Goal: Task Accomplishment & Management: Manage account settings

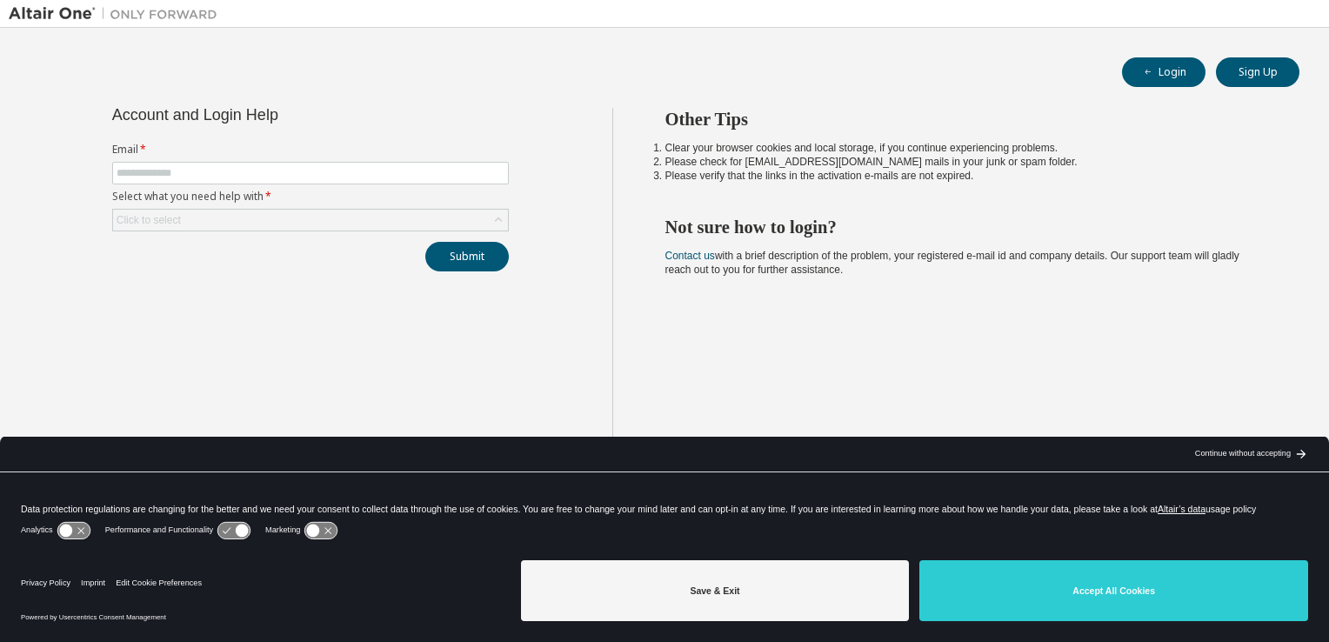
click at [656, 374] on div "Other Tips Clear your browser cookies and local storage, if you continue experi…" at bounding box center [967, 335] width 709 height 454
click at [296, 171] on input "text" at bounding box center [311, 173] width 388 height 14
type input "**********"
click at [289, 228] on div "Click to select" at bounding box center [310, 220] width 395 height 21
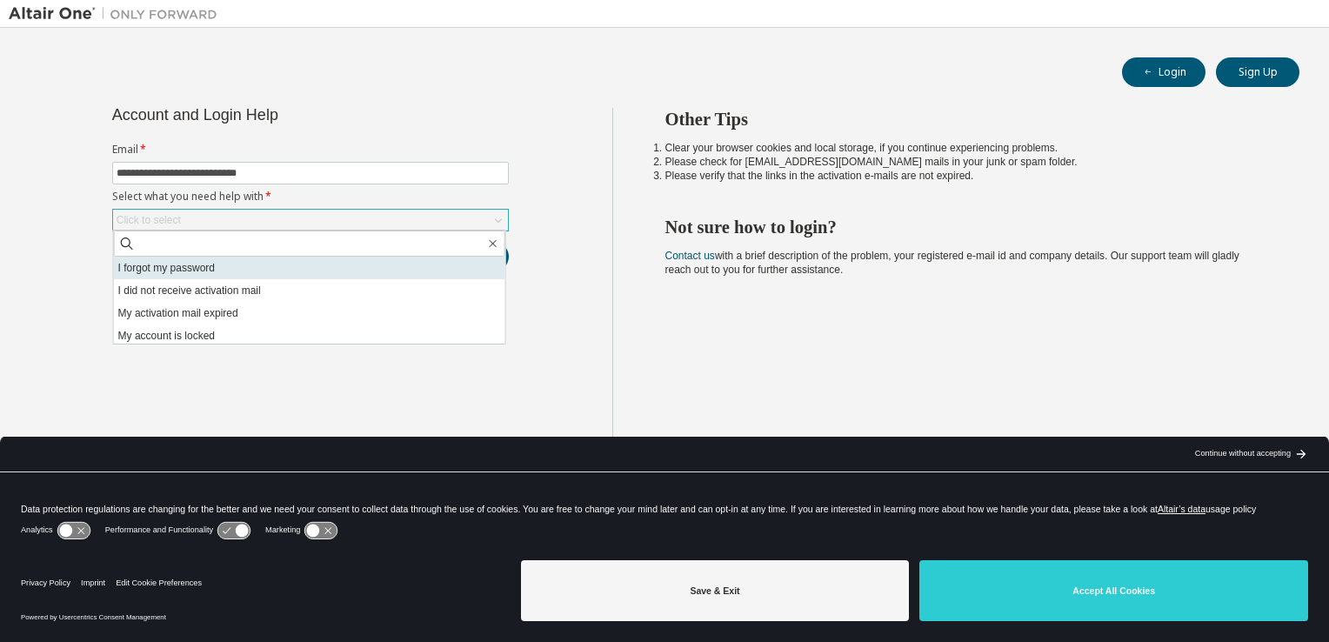
click at [251, 264] on li "I forgot my password" at bounding box center [310, 268] width 392 height 23
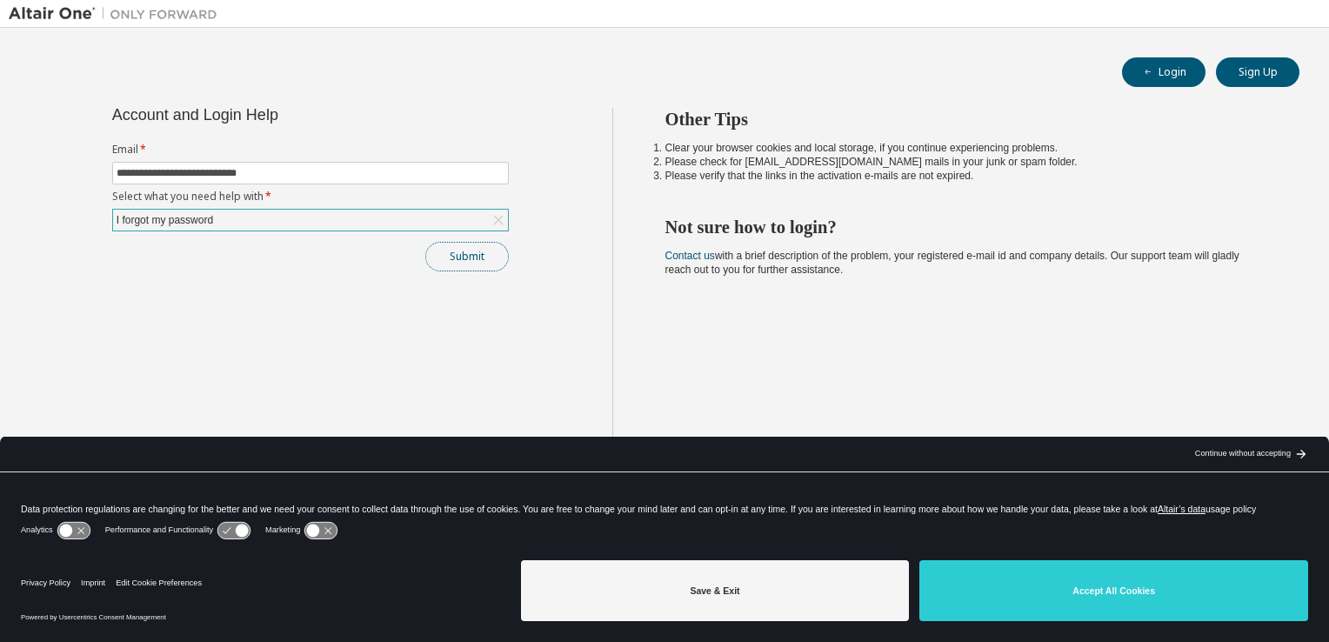
click at [452, 255] on button "Submit" at bounding box center [467, 257] width 84 height 30
click at [1230, 445] on div "arrow_back_black_24dp Continue without accepting arrow_forward_black_24dp" at bounding box center [1250, 454] width 158 height 35
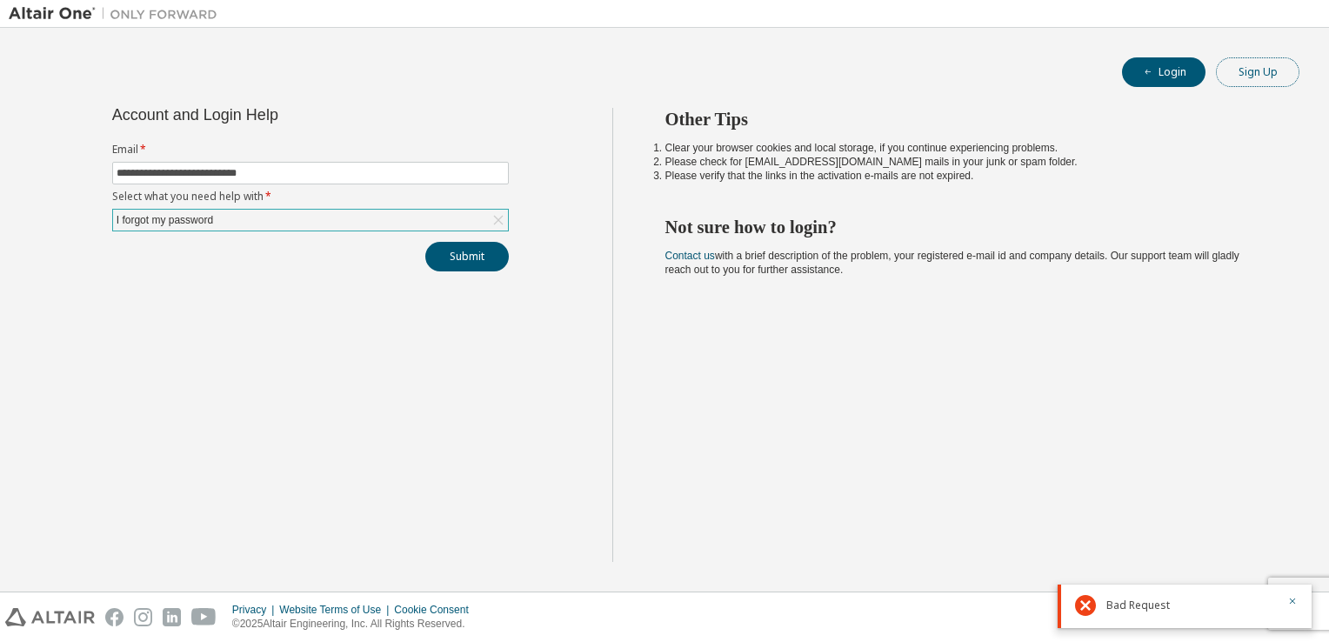
click at [1239, 78] on button "Sign Up" at bounding box center [1258, 72] width 84 height 30
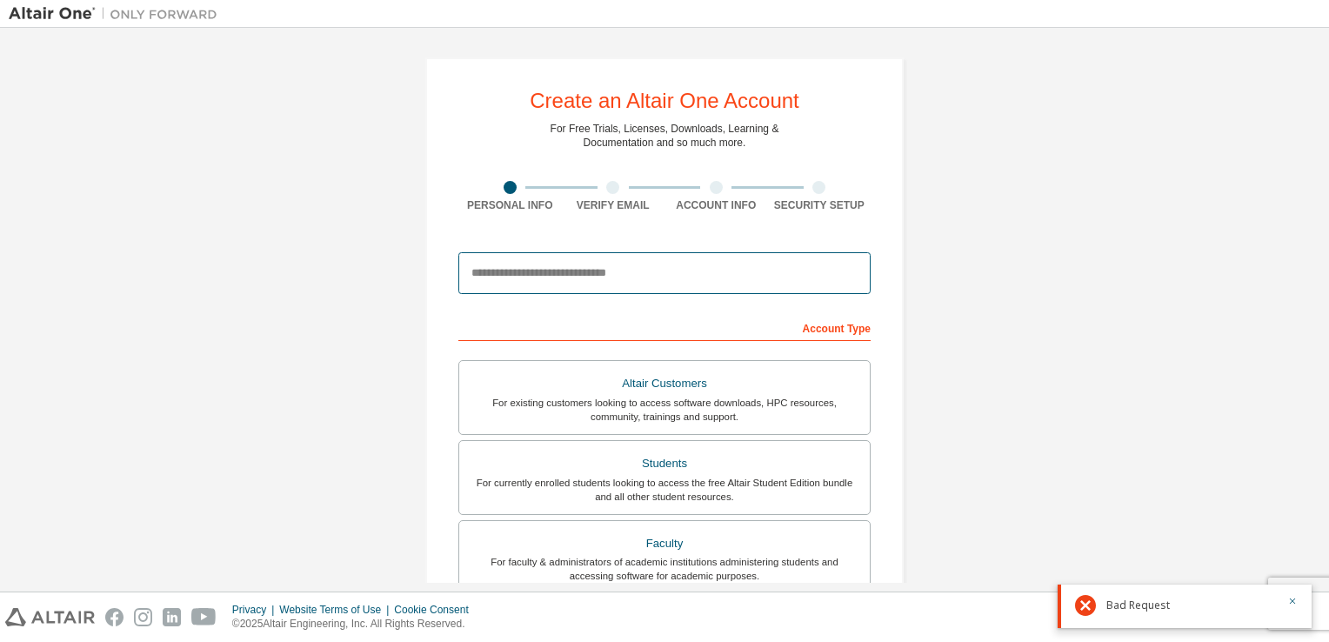
click at [613, 274] on input "email" at bounding box center [665, 273] width 412 height 42
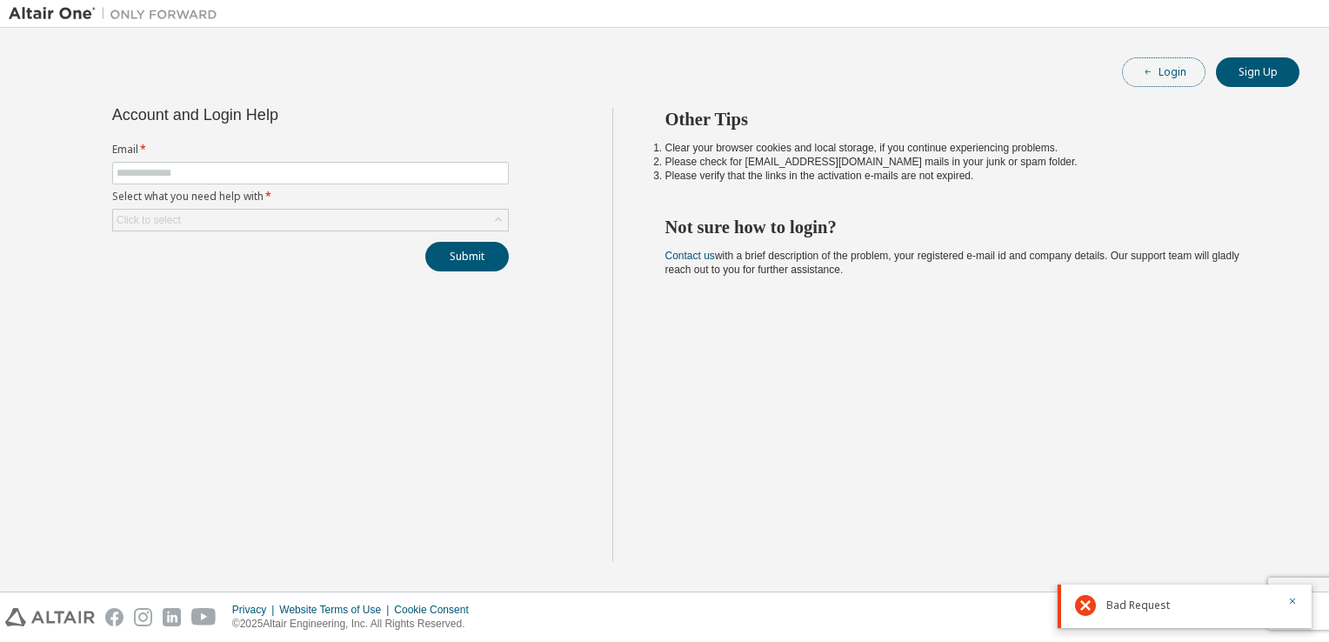
click at [1155, 75] on span "button" at bounding box center [1149, 72] width 14 height 14
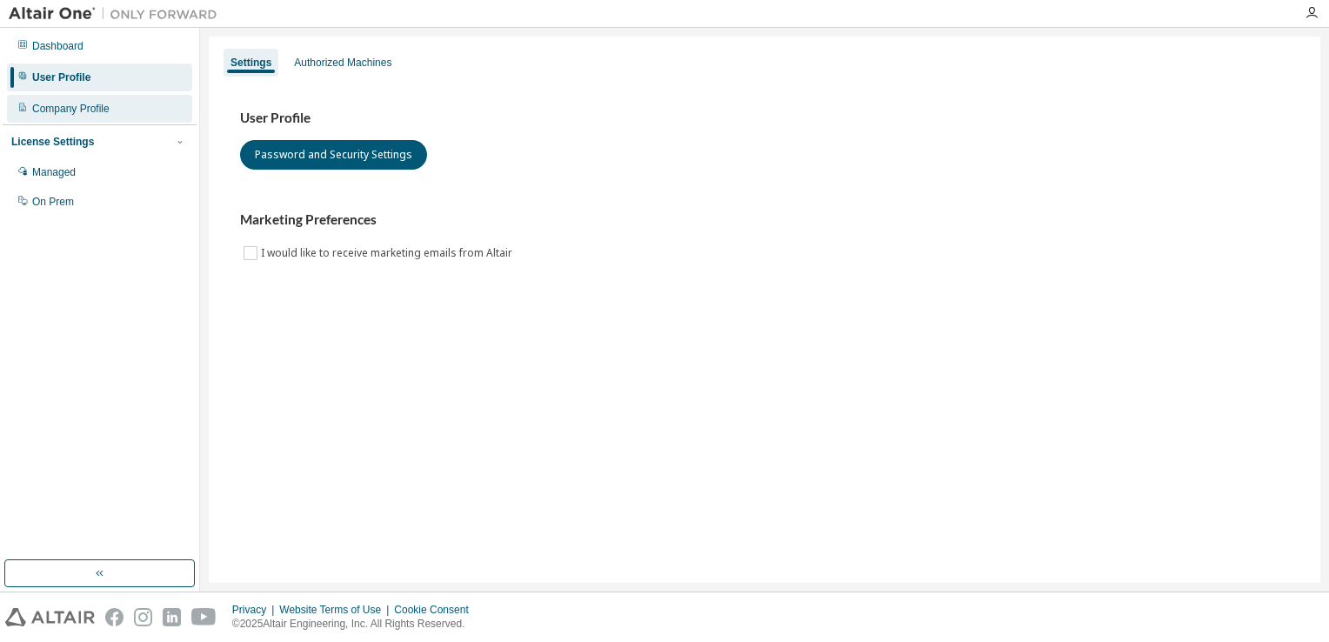
click at [77, 112] on div "Company Profile" at bounding box center [70, 109] width 77 height 14
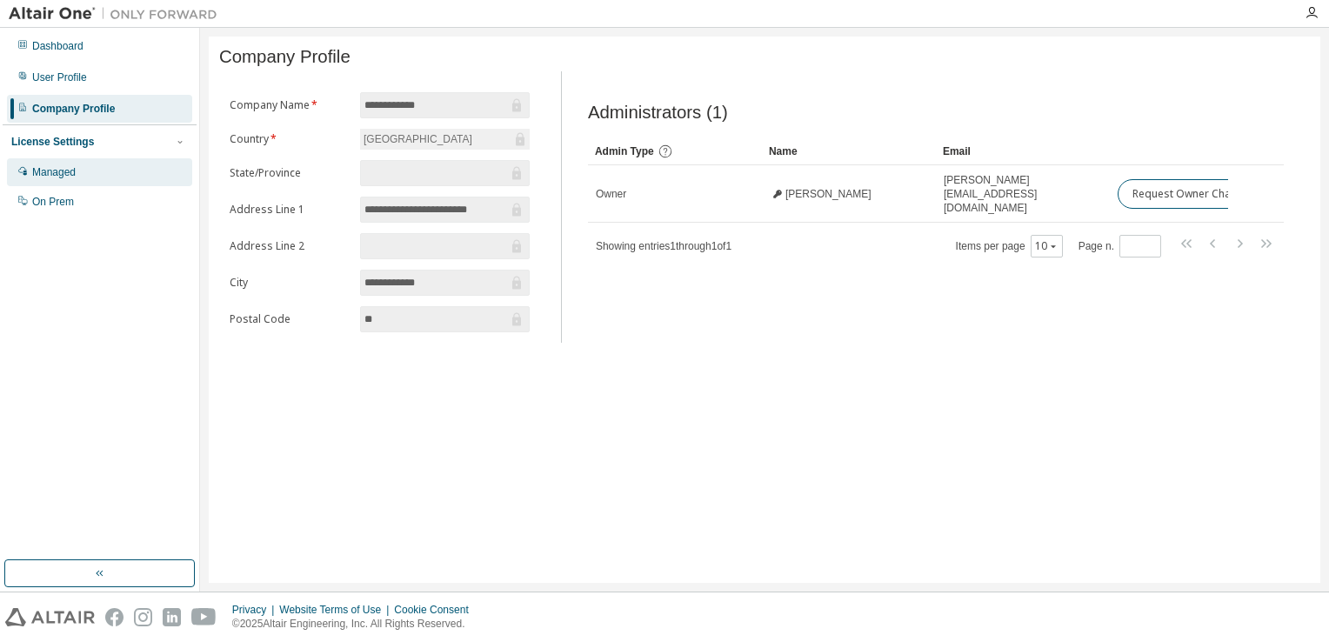
click at [78, 162] on div "Managed" at bounding box center [99, 172] width 185 height 28
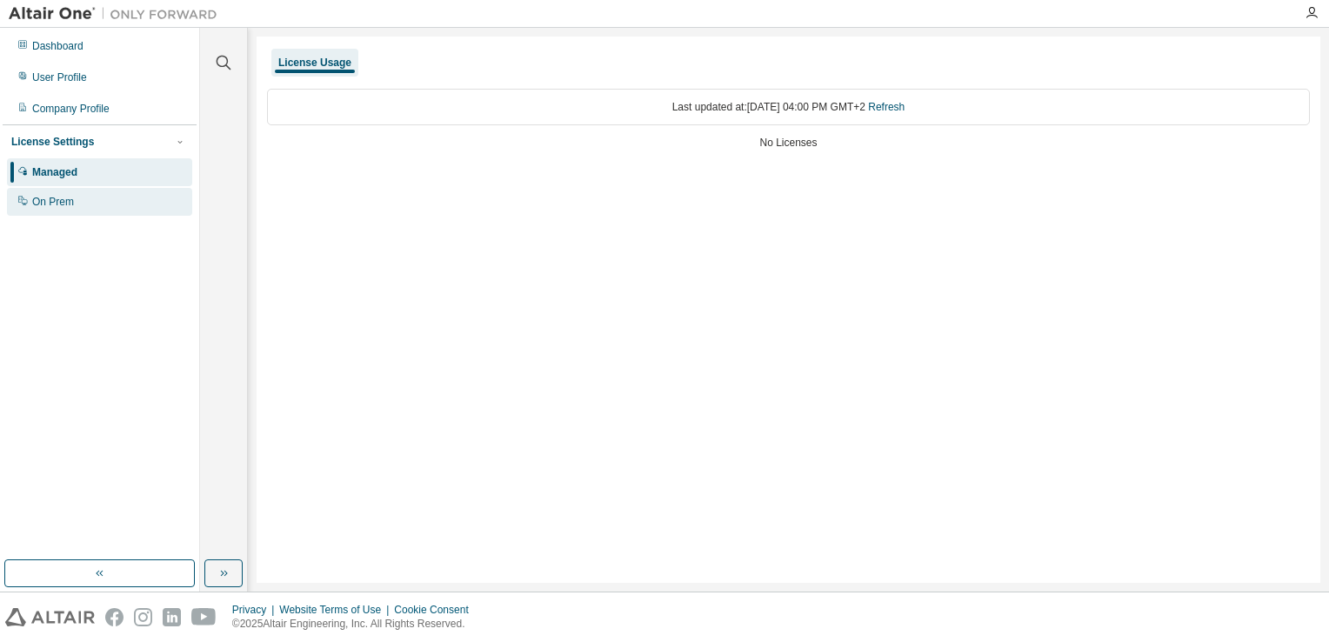
click at [69, 211] on div "On Prem" at bounding box center [99, 202] width 185 height 28
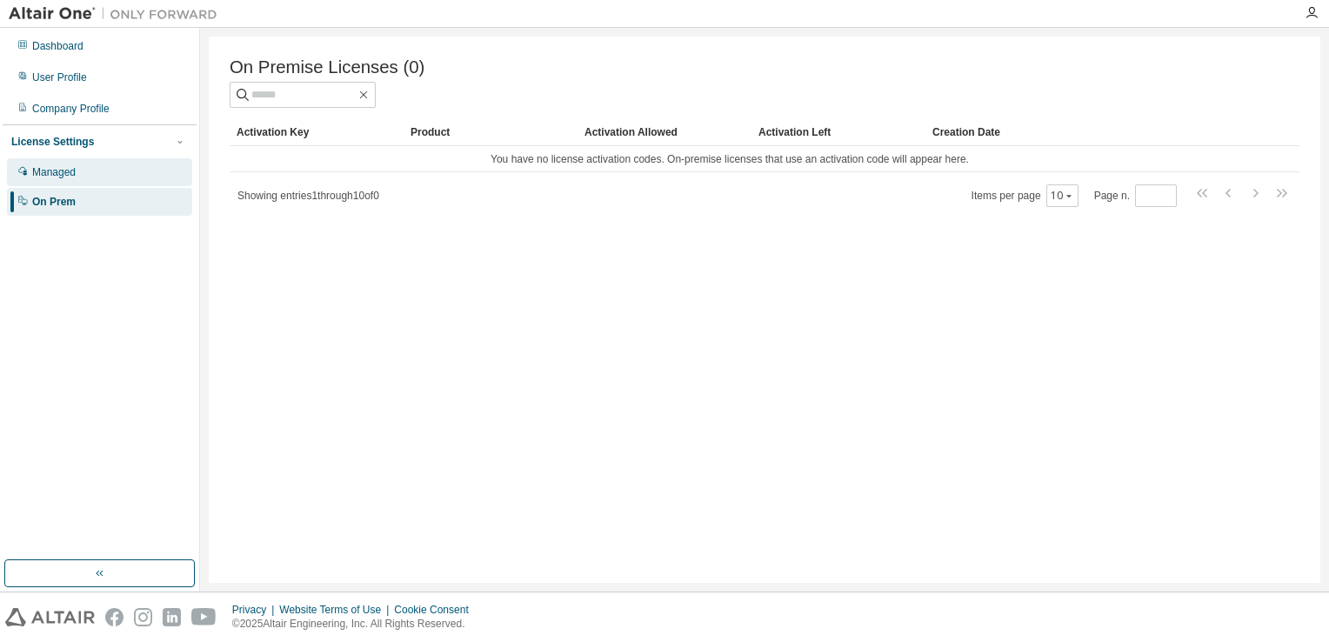
click at [86, 177] on div "Managed" at bounding box center [99, 172] width 185 height 28
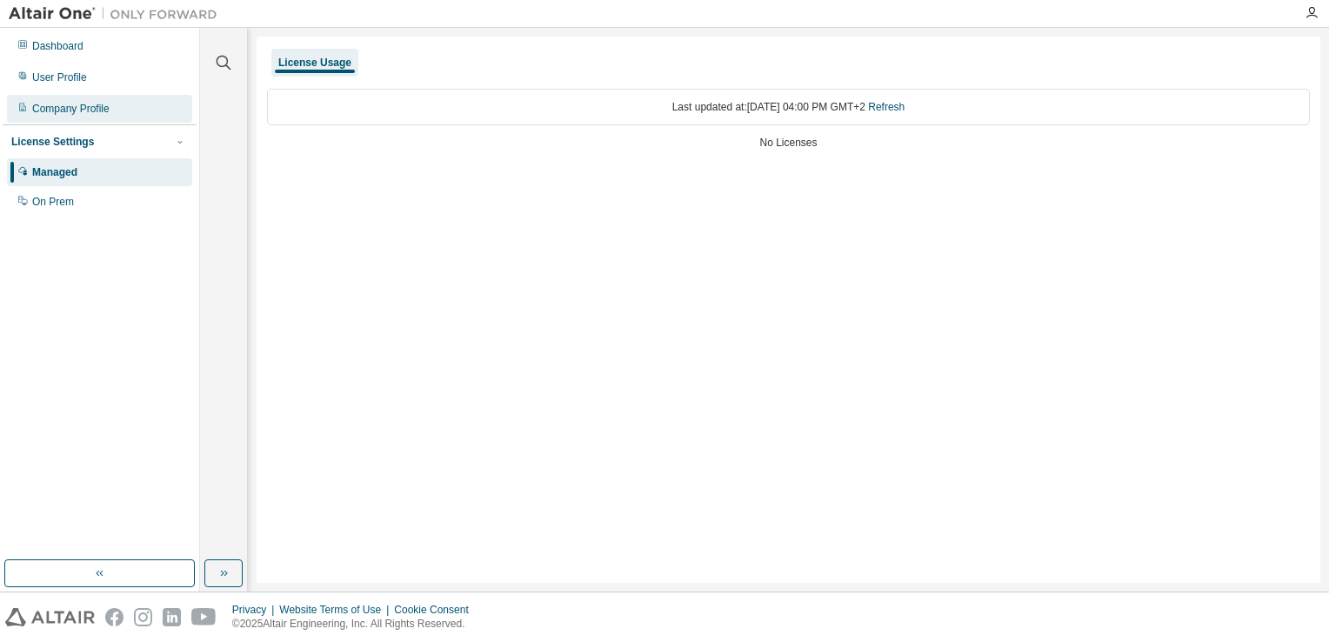
click at [82, 115] on div "Company Profile" at bounding box center [70, 109] width 77 height 14
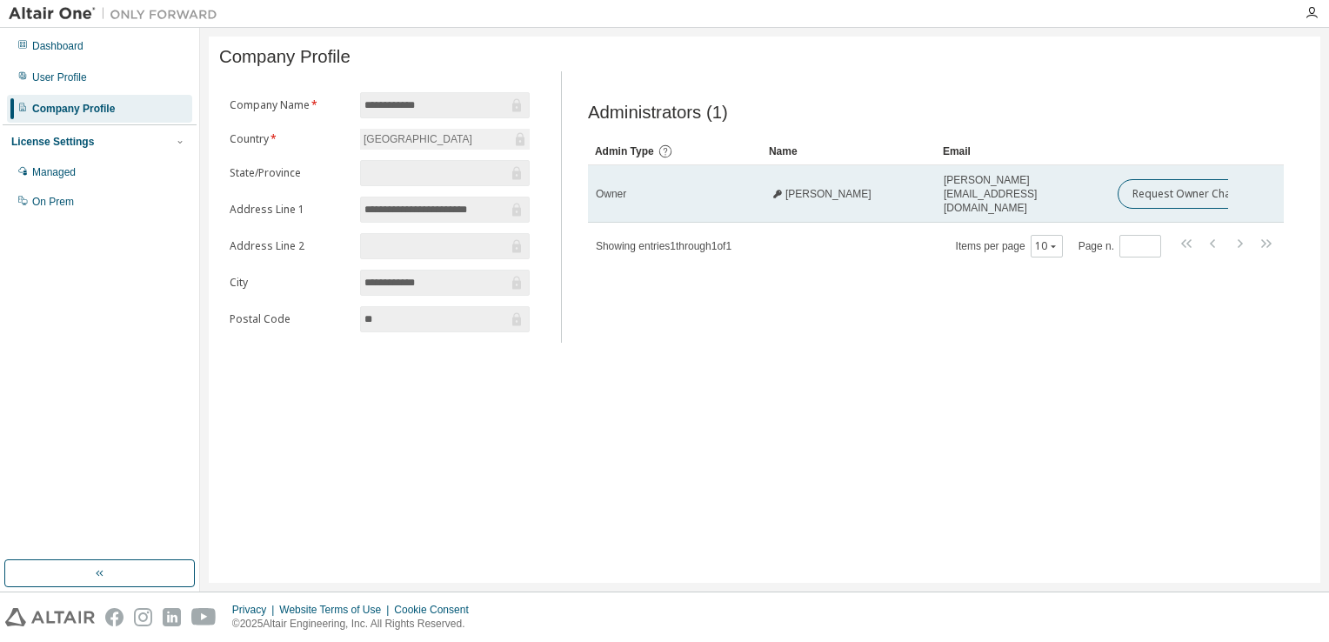
click at [619, 190] on span "Owner" at bounding box center [611, 194] width 30 height 14
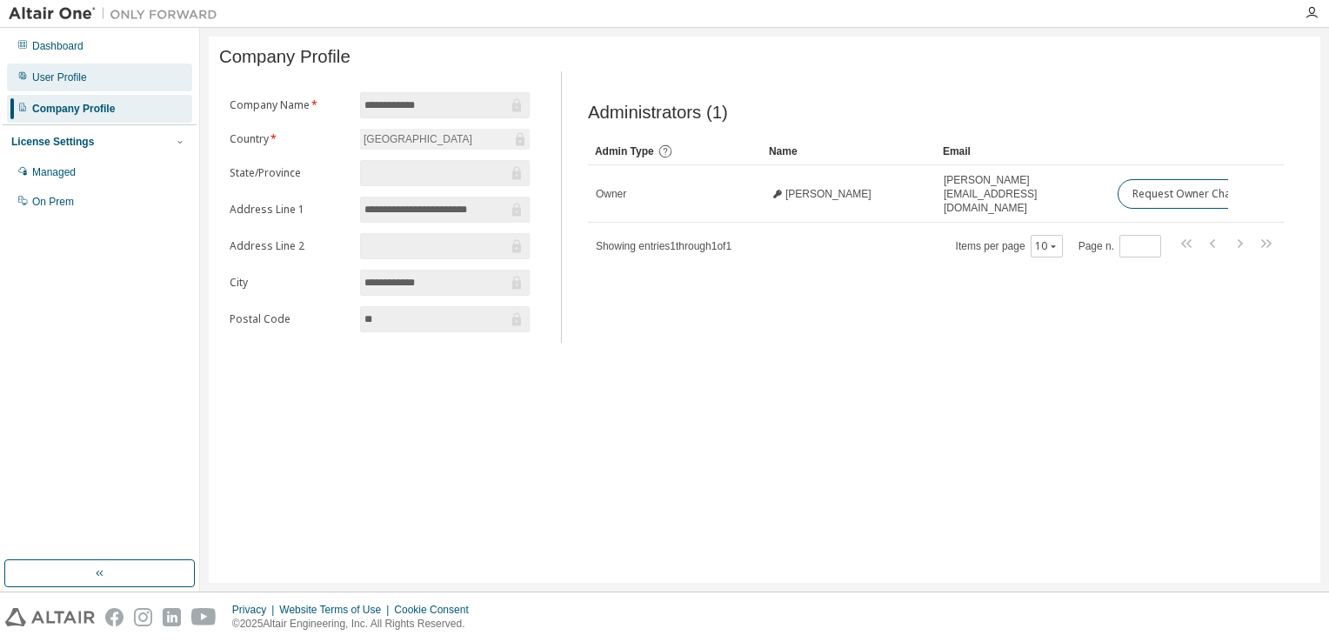
click at [22, 77] on icon at bounding box center [22, 75] width 10 height 10
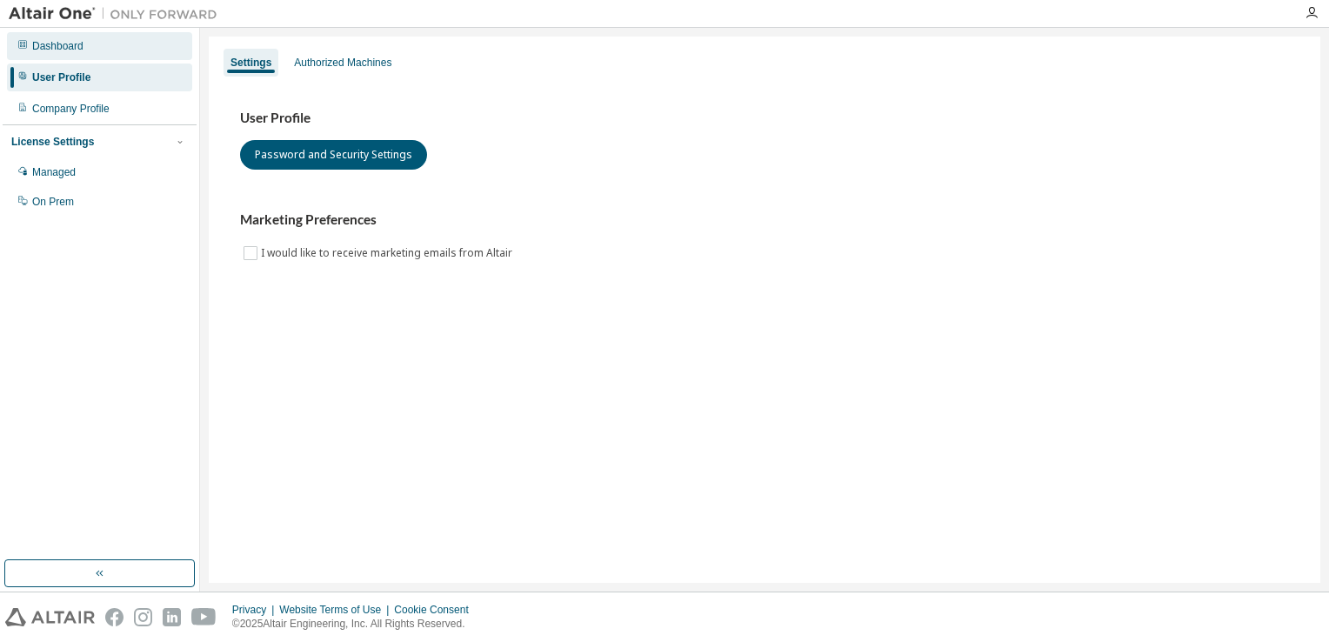
click at [38, 51] on div "Dashboard" at bounding box center [57, 46] width 51 height 14
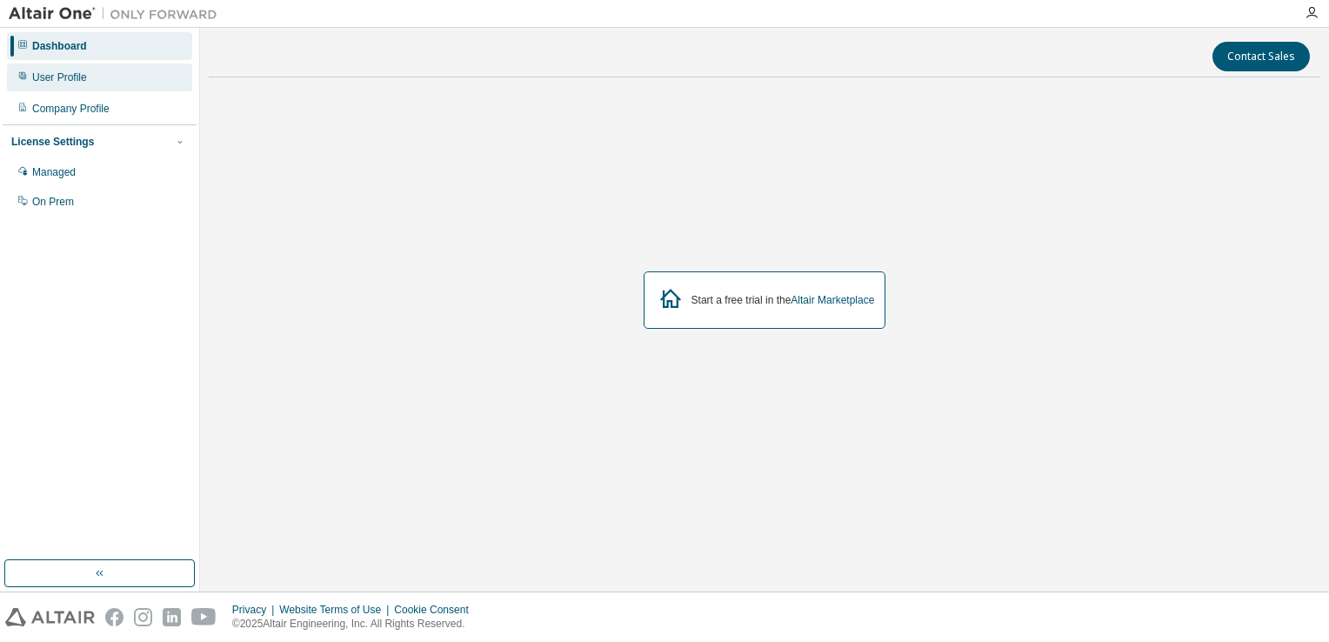
click at [109, 81] on div "User Profile" at bounding box center [99, 78] width 185 height 28
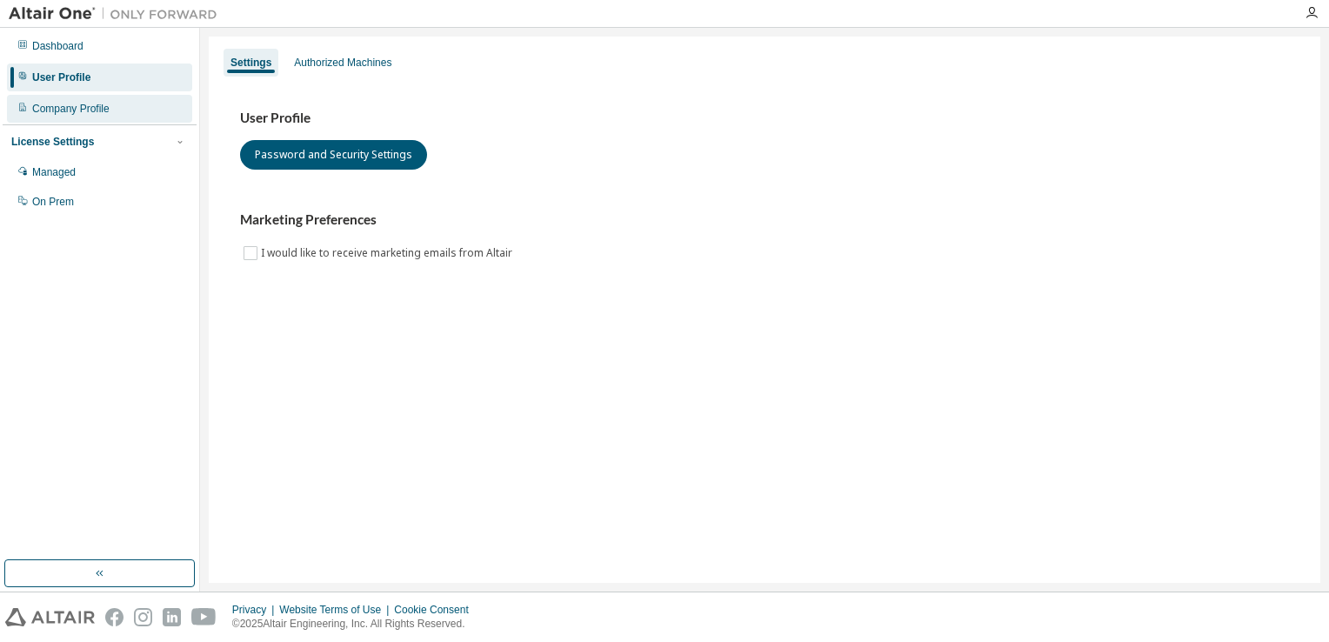
click at [97, 106] on div "Company Profile" at bounding box center [70, 109] width 77 height 14
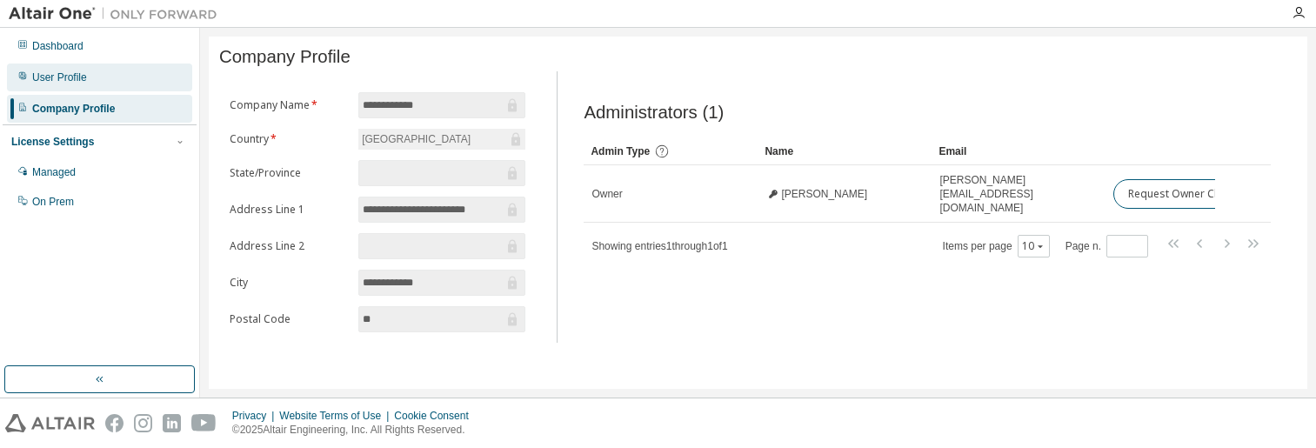
click at [83, 73] on div "User Profile" at bounding box center [59, 77] width 55 height 14
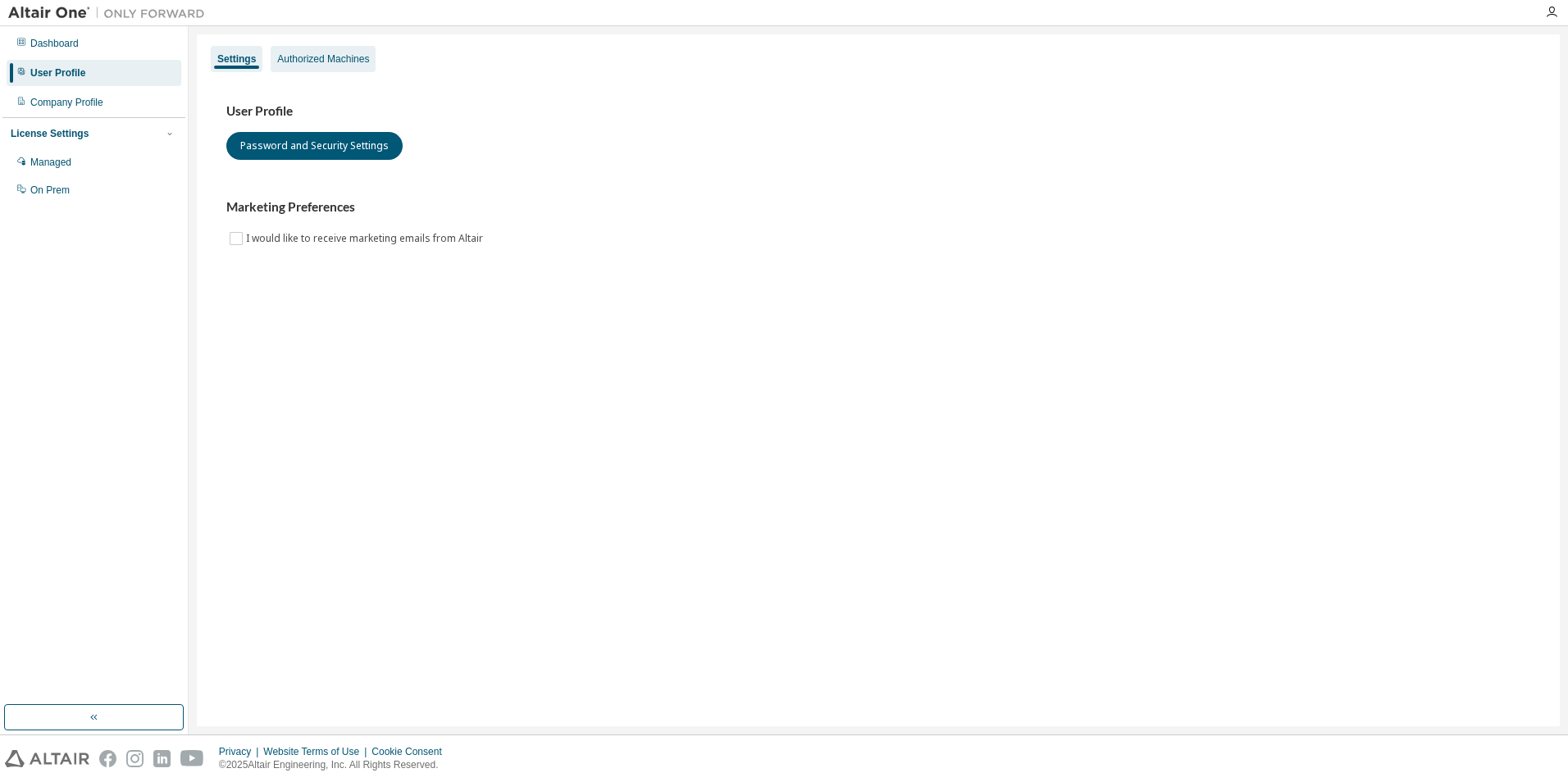
click at [292, 62] on div "Authorized Machines" at bounding box center [322, 59] width 91 height 13
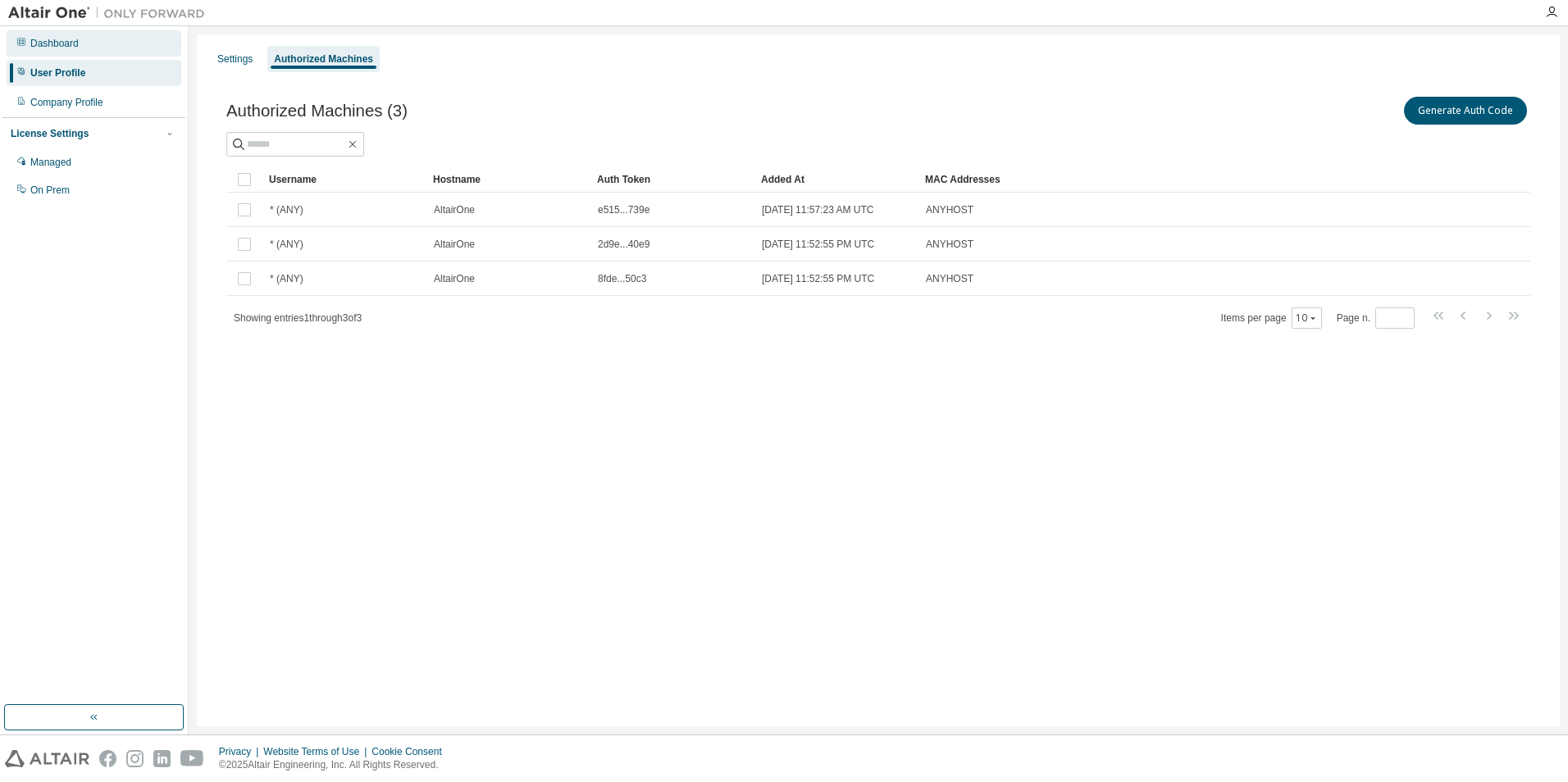
click at [75, 38] on div "Dashboard" at bounding box center [54, 43] width 48 height 13
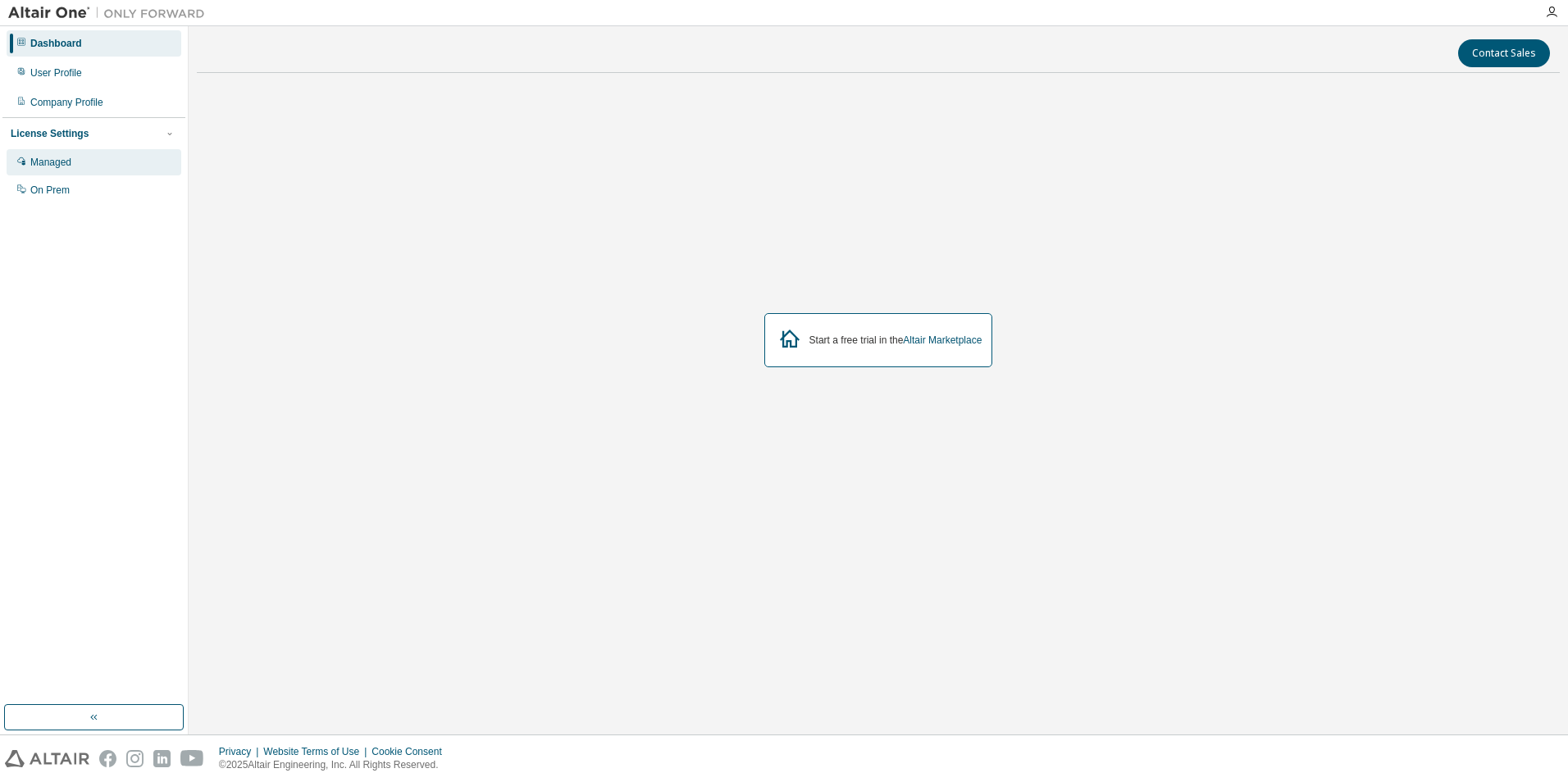
click at [94, 158] on div "Managed" at bounding box center [93, 162] width 174 height 26
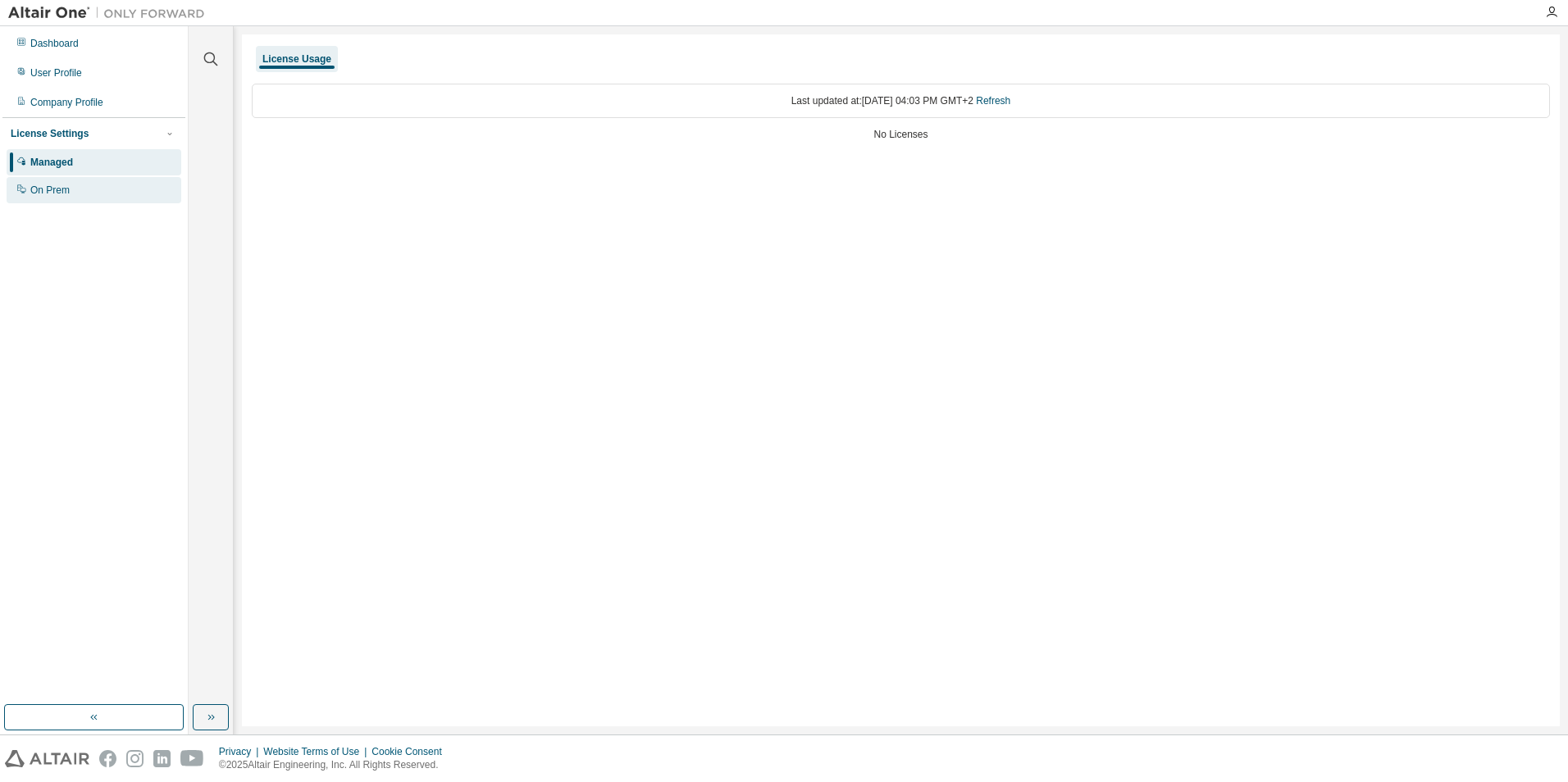
click at [96, 187] on div "On Prem" at bounding box center [93, 190] width 174 height 26
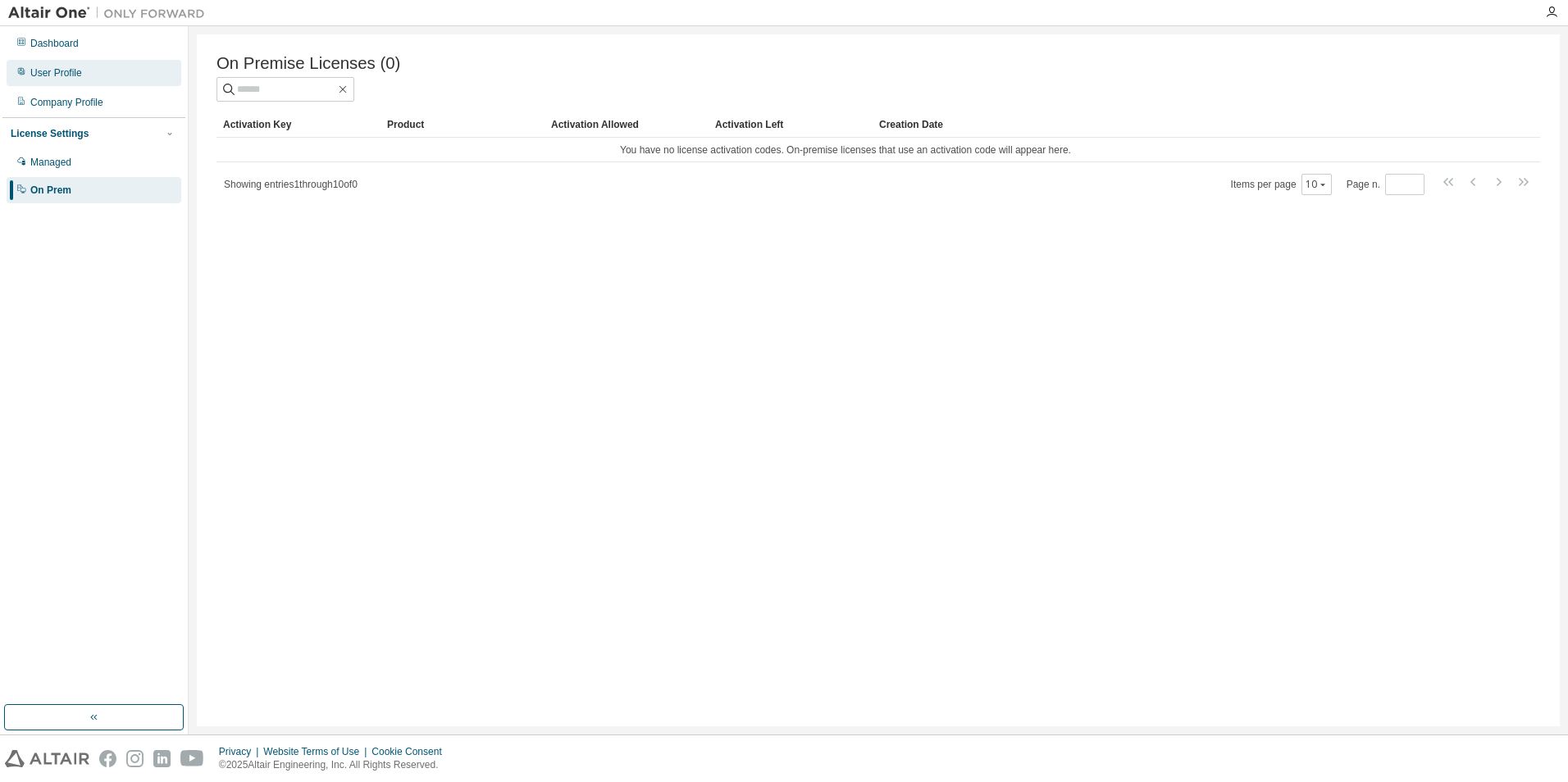
click at [104, 66] on div "User Profile" at bounding box center [93, 73] width 174 height 26
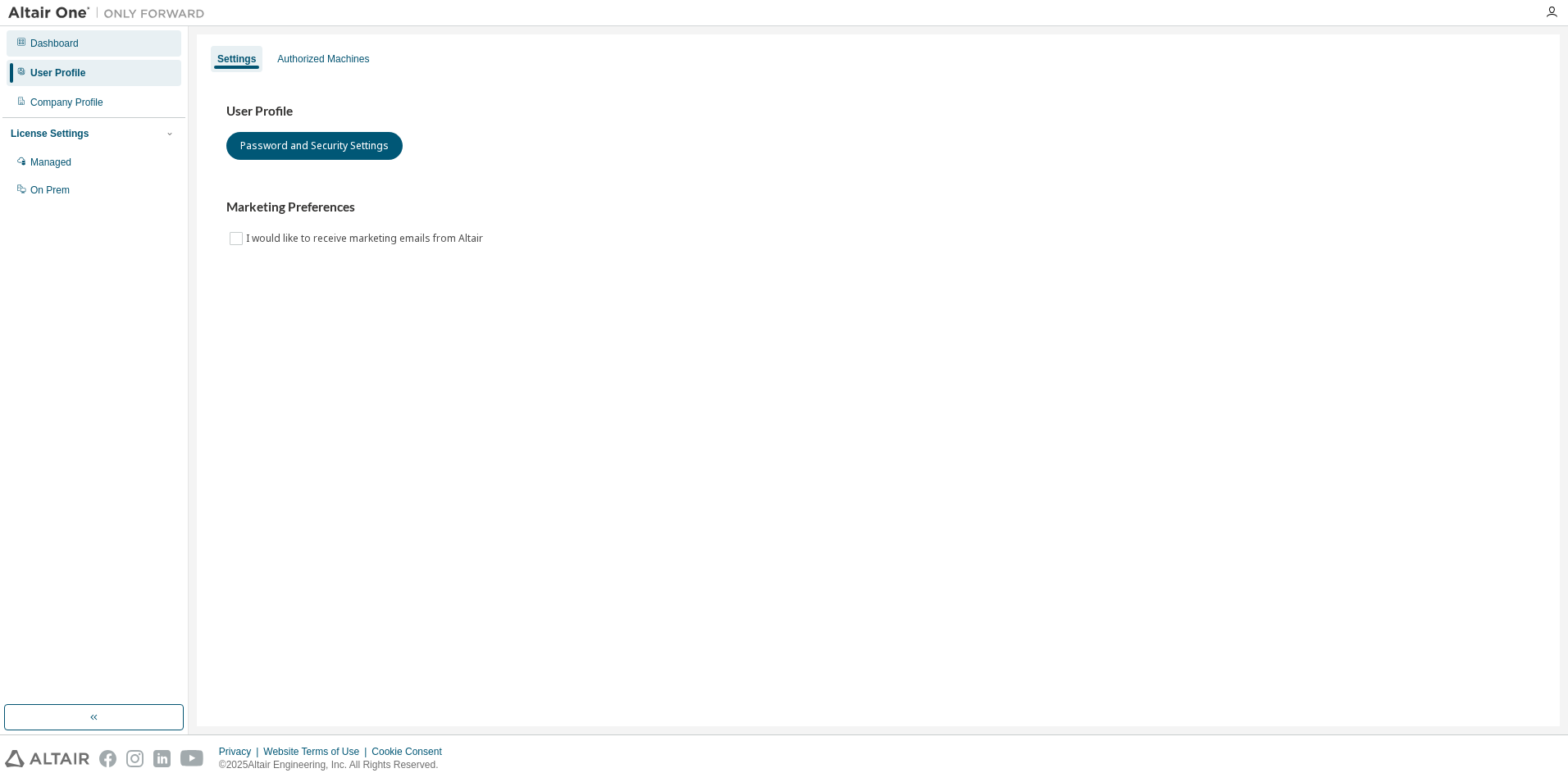
click at [104, 52] on div "Dashboard" at bounding box center [93, 43] width 174 height 26
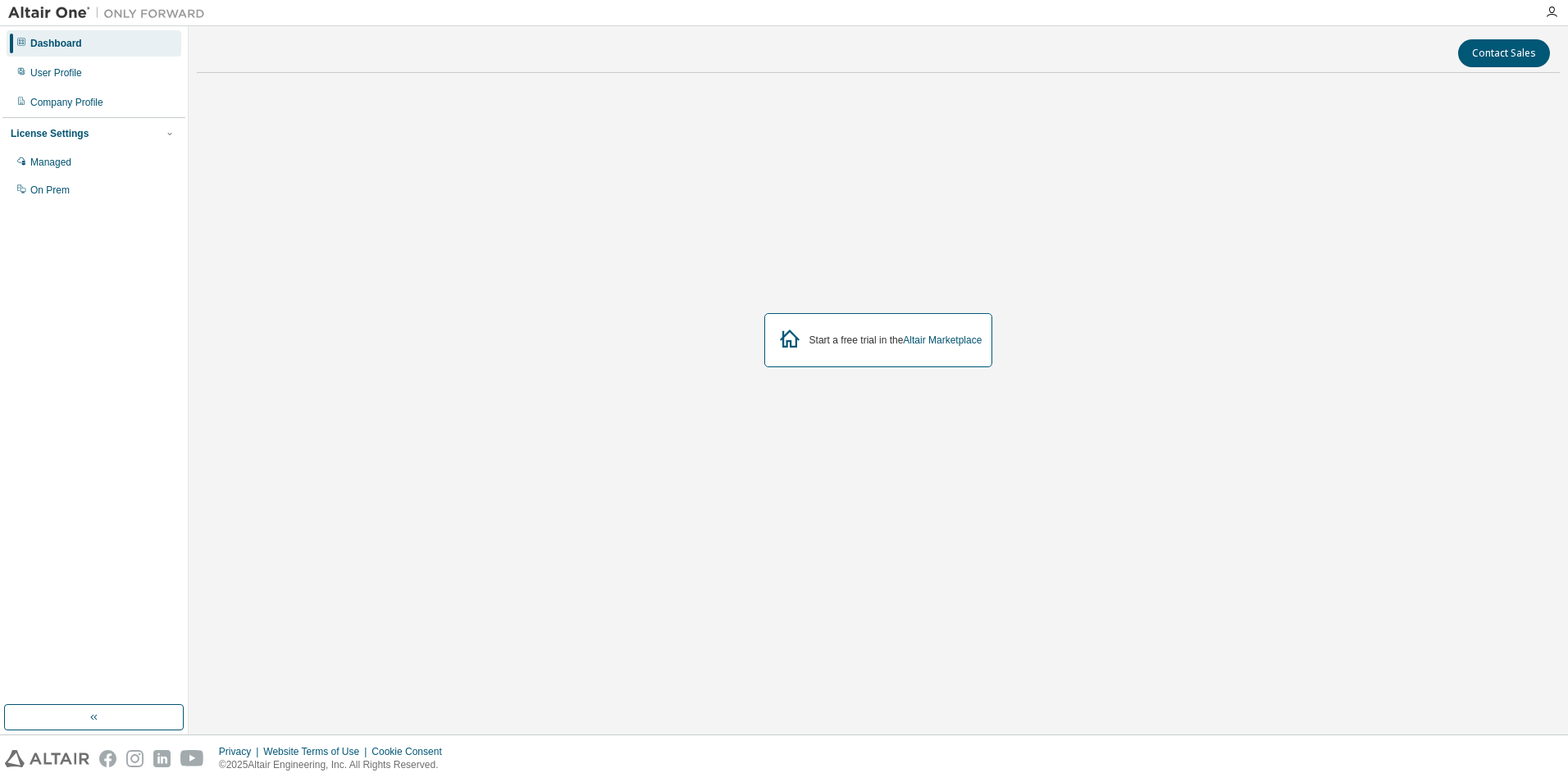
click at [72, 20] on img at bounding box center [111, 12] width 205 height 16
click at [72, 15] on img at bounding box center [111, 12] width 205 height 16
click at [155, 15] on img at bounding box center [111, 12] width 205 height 16
